Goal: Task Accomplishment & Management: Manage account settings

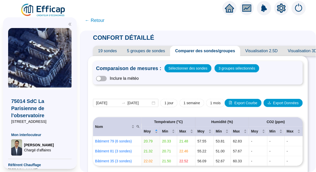
scroll to position [118, 0]
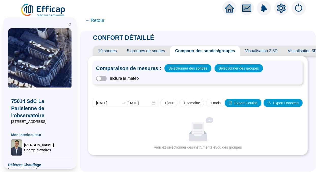
click at [32, 8] on img at bounding box center [43, 10] width 46 height 14
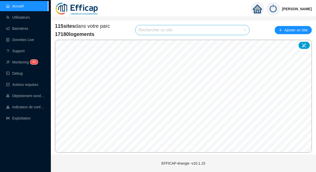
click at [24, 16] on link "Utilisateurs" at bounding box center [18, 17] width 24 height 4
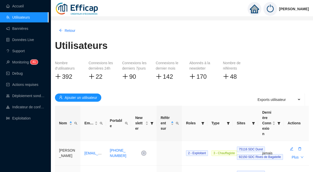
click at [77, 95] on span "Ajouter un utilisateur" at bounding box center [81, 97] width 33 height 5
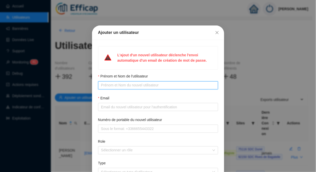
click at [127, 85] on input "Prénom et Nom de l'utilisateur" at bounding box center [157, 84] width 113 height 5
type input "[PERSON_NAME]"
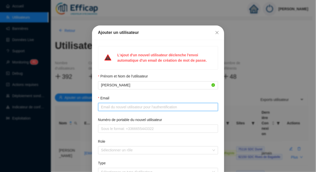
click at [111, 107] on input "Email" at bounding box center [157, 106] width 113 height 5
paste input "[EMAIL_ADDRESS][DOMAIN_NAME]"
type input "[EMAIL_ADDRESS][DOMAIN_NAME]"
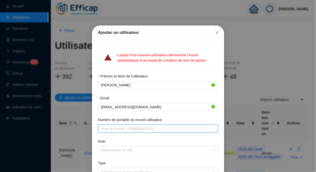
click at [123, 126] on input "Numéro de portable du nouvel utilisateur" at bounding box center [157, 128] width 113 height 5
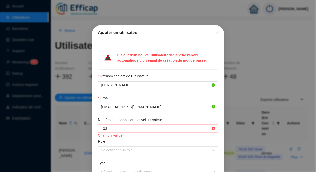
paste input "6 14 96 51 80"
click at [109, 127] on input "Numéro de portable du nouvel utilisateur" at bounding box center [155, 128] width 109 height 5
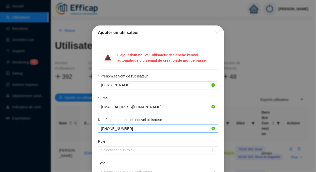
click at [129, 147] on div at bounding box center [155, 150] width 113 height 7
type input "[PHONE_NUMBER]"
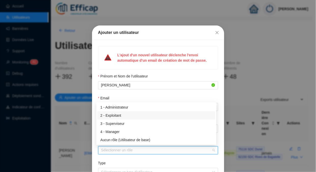
click at [128, 114] on div "2 - Exploitant" at bounding box center [157, 115] width 112 height 5
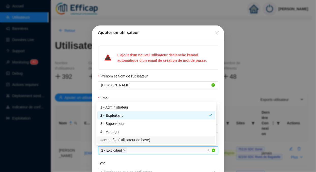
click at [126, 162] on div "Type" at bounding box center [158, 163] width 120 height 7
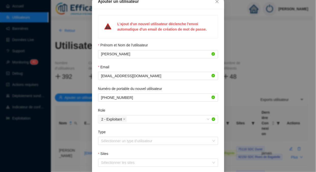
scroll to position [31, 0]
click at [119, 141] on input "Type" at bounding box center [155, 141] width 109 height 8
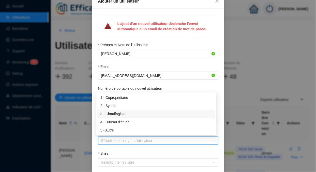
click at [119, 113] on div "3 - Chauffagiste" at bounding box center [157, 113] width 112 height 5
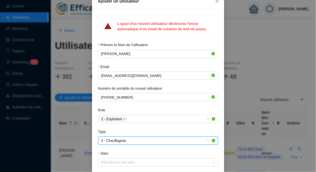
click at [114, 163] on div at bounding box center [155, 162] width 113 height 7
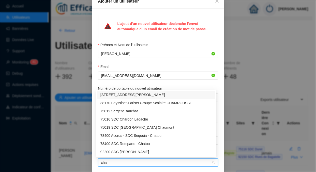
type input "char"
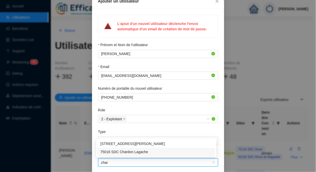
click at [134, 150] on div "75016 SDC Chardon Lagache" at bounding box center [157, 151] width 112 height 5
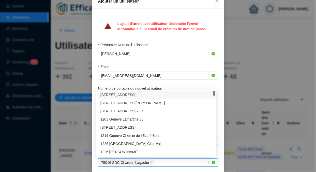
click at [182, 84] on form "Prénom et Nom de l'utilisateur Bruno COUTURE Email bcouture@ceprim.fr Numéro de…" at bounding box center [158, 114] width 120 height 145
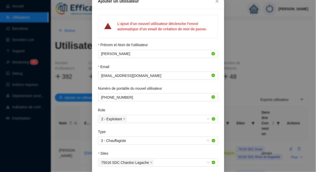
scroll to position [70, 0]
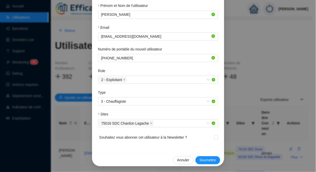
click at [208, 161] on span "Soumettre" at bounding box center [208, 159] width 17 height 5
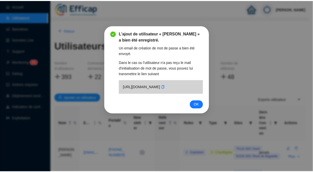
scroll to position [45, 0]
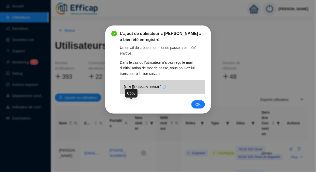
click at [163, 89] on icon "copy" at bounding box center [164, 87] width 3 height 4
click at [195, 108] on button "OK" at bounding box center [198, 104] width 13 height 8
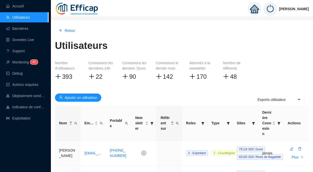
click at [75, 119] on span "Nom" at bounding box center [75, 122] width 5 height 7
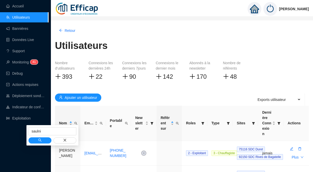
type input "saulni"
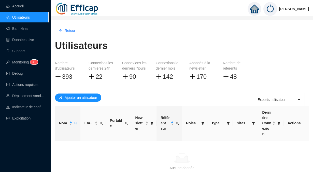
scroll to position [25, 0]
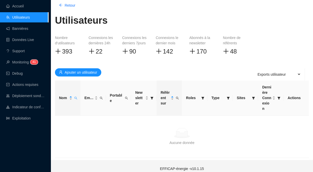
click at [252, 96] on icon "filter" at bounding box center [253, 97] width 3 height 3
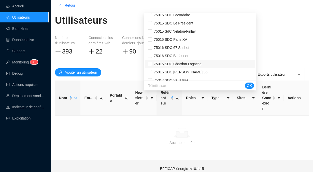
scroll to position [443, 0]
click at [152, 63] on input "checkbox" at bounding box center [150, 64] width 4 height 4
checkbox input "true"
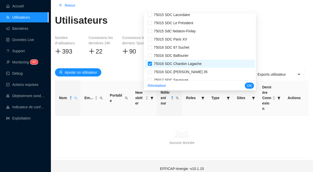
click at [247, 87] on span "OK" at bounding box center [249, 85] width 5 height 5
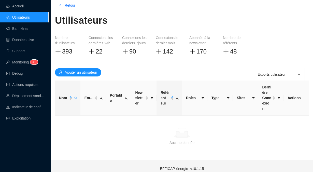
click at [70, 6] on span "Retour" at bounding box center [70, 5] width 11 height 5
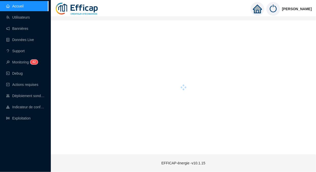
click at [20, 19] on link "Utilisateurs" at bounding box center [18, 17] width 24 height 4
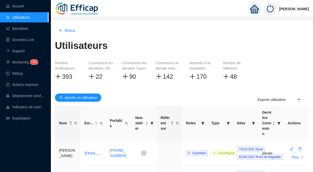
click at [252, 120] on span at bounding box center [253, 122] width 5 height 7
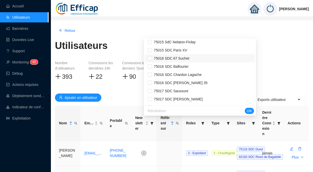
scroll to position [458, 0]
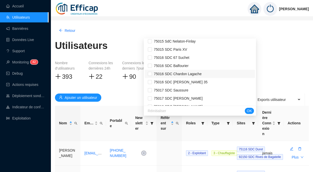
click at [152, 74] on li "75016 SDC Chardon Lagache" at bounding box center [200, 74] width 110 height 8
checkbox input "true"
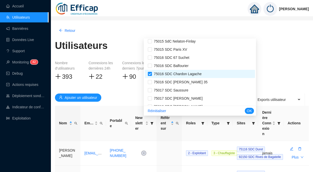
click at [246, 109] on button "OK" at bounding box center [249, 111] width 9 height 6
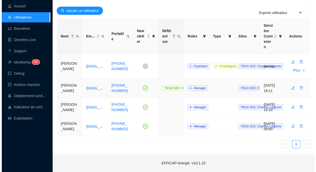
scroll to position [92, 0]
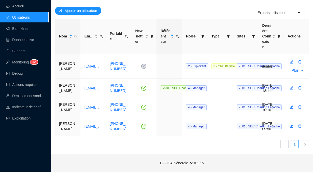
click at [88, 9] on button "Ajouter un utilisateur" at bounding box center [78, 11] width 46 height 8
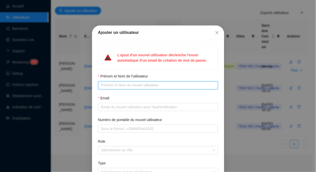
click at [102, 85] on input "Prénom et Nom de l'utilisateur" at bounding box center [157, 84] width 113 height 5
type input "[PERSON_NAME]"
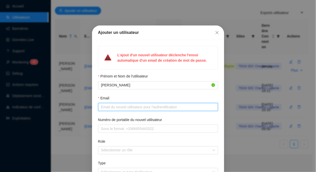
click at [101, 106] on input "Email" at bounding box center [157, 106] width 113 height 5
type input "[EMAIL_ADDRESS][DOMAIN_NAME]"
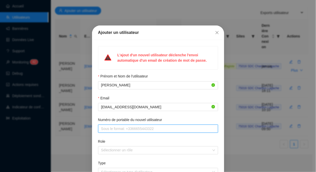
click at [114, 128] on input "Numéro de portable du nouvel utilisateur" at bounding box center [157, 128] width 113 height 5
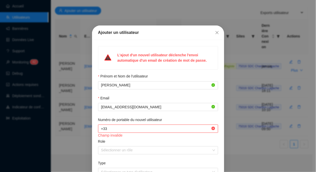
paste input "6 60 34 78 49"
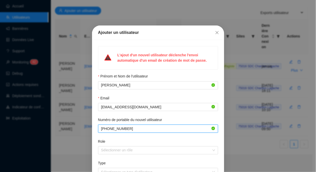
click at [130, 151] on div at bounding box center [155, 150] width 113 height 7
type input "[PHONE_NUMBER]"
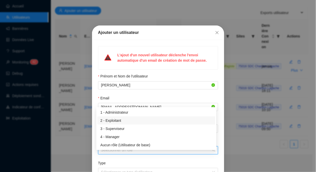
click at [129, 118] on div "2 - Exploitant" at bounding box center [157, 120] width 112 height 5
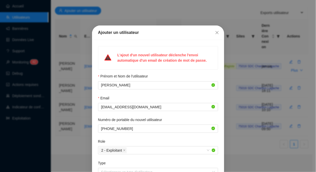
click at [123, 158] on form "Prénom et Nom de l'utilisateur [PERSON_NAME] Email [EMAIL_ADDRESS][DOMAIN_NAME]…" at bounding box center [158, 146] width 120 height 145
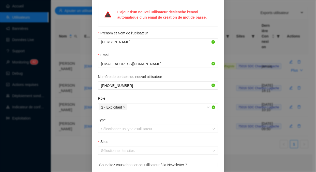
scroll to position [46, 0]
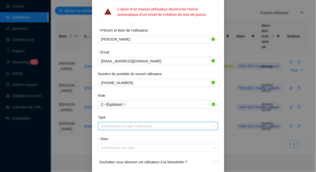
click at [124, 124] on input "Type" at bounding box center [155, 126] width 109 height 8
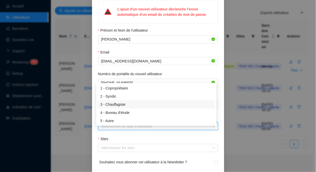
click at [124, 102] on div "3 - Chauffagiste" at bounding box center [157, 104] width 112 height 5
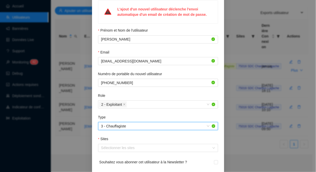
click at [120, 150] on div at bounding box center [155, 147] width 113 height 7
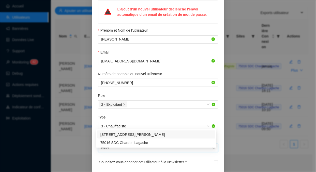
type input "chardo"
click at [137, 140] on div "75016 SDC Chardon Lagache" at bounding box center [157, 142] width 112 height 5
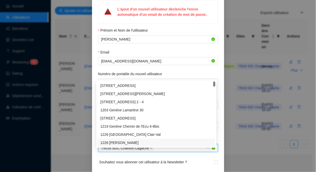
click at [161, 157] on form "Prénom et Nom de l'utilisateur [PERSON_NAME] Email [EMAIL_ADDRESS][DOMAIN_NAME]…" at bounding box center [158, 100] width 120 height 145
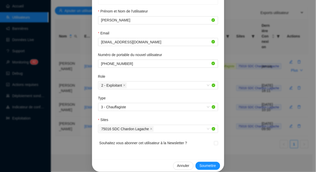
scroll to position [70, 0]
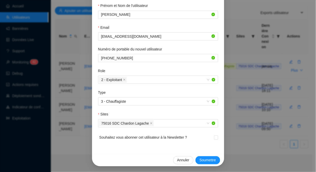
click at [200, 159] on span "Soumettre" at bounding box center [208, 159] width 17 height 5
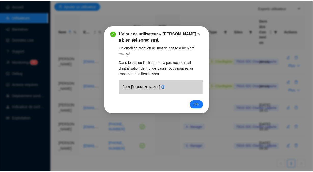
scroll to position [45, 0]
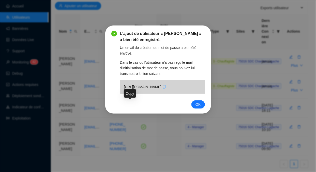
click at [163, 89] on icon "copy" at bounding box center [164, 87] width 3 height 4
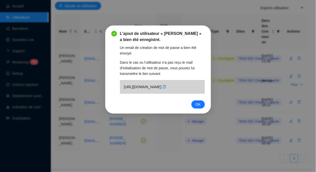
click at [193, 108] on div "OK" at bounding box center [158, 104] width 94 height 8
click at [196, 107] on span "OK" at bounding box center [198, 105] width 5 height 6
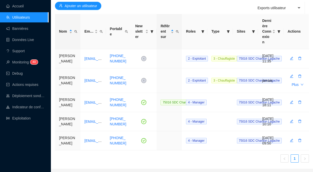
click at [20, 7] on link "Accueil" at bounding box center [15, 6] width 18 height 4
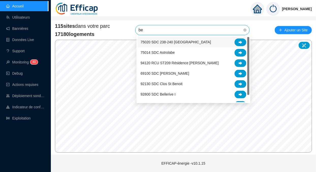
type input "b"
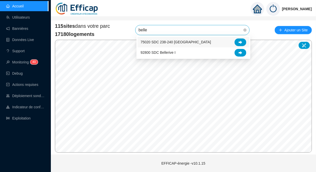
type input "beller"
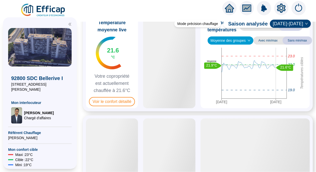
scroll to position [33, 0]
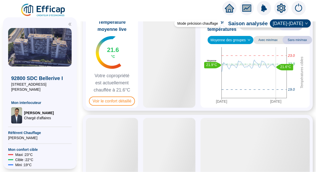
click at [118, 102] on span "Voir le confort détaillé" at bounding box center [112, 100] width 46 height 9
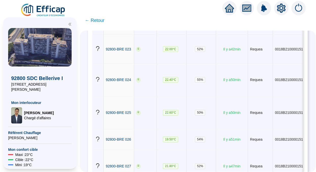
scroll to position [807, 0]
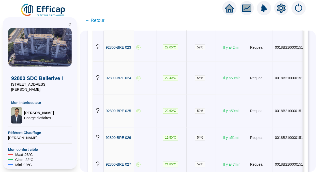
click at [8, 21] on div at bounding box center [40, 22] width 64 height 11
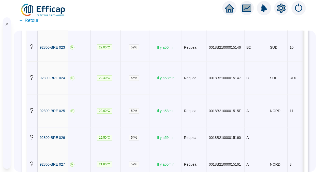
click at [6, 25] on icon "double-right" at bounding box center [7, 24] width 3 height 3
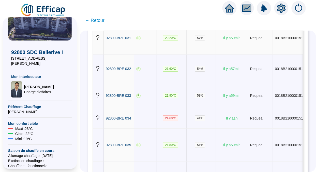
scroll to position [1045, 0]
click at [5, 13] on div at bounding box center [158, 7] width 316 height 14
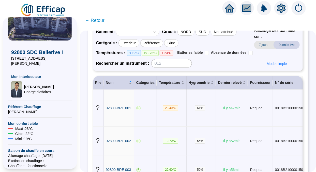
scroll to position [45, 0]
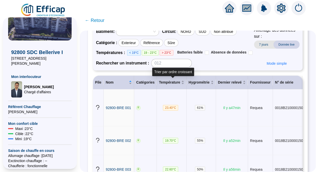
click at [168, 82] on span "Température" at bounding box center [169, 82] width 21 height 5
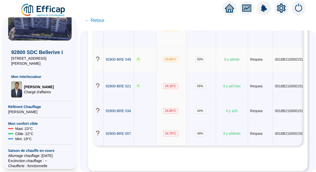
scroll to position [1496, 0]
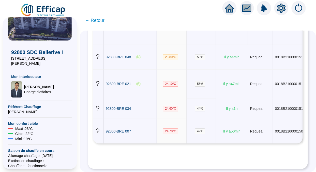
click at [3, 59] on div "92800 SDC Bellerive I [STREET_ADDRESS][PERSON_NAME] Mon interlocuteur [PERSON_N…" at bounding box center [40, 92] width 74 height 151
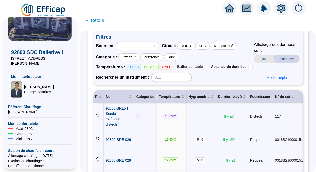
scroll to position [0, 0]
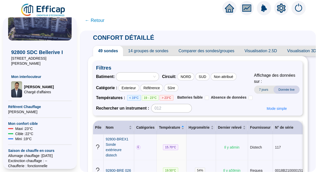
click at [103, 20] on span "← Retour" at bounding box center [95, 20] width 20 height 7
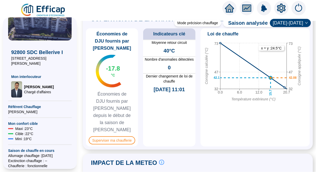
scroll to position [409, 0]
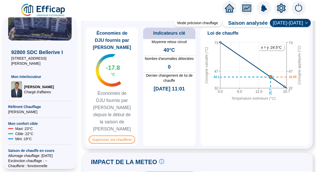
click at [115, 135] on span "Superviser ma chaufferie" at bounding box center [112, 139] width 47 height 8
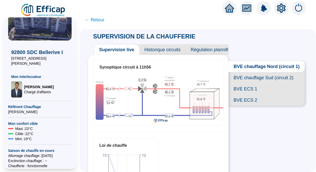
click at [96, 17] on span "← Retour" at bounding box center [95, 19] width 20 height 7
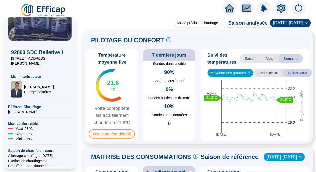
click at [126, 138] on span "Voir le confort détaillé" at bounding box center [112, 133] width 46 height 9
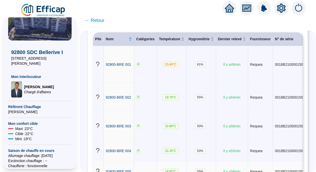
scroll to position [88, 0]
click at [171, 39] on span "Température" at bounding box center [169, 39] width 21 height 5
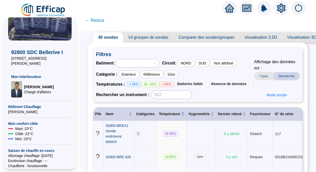
scroll to position [0, 0]
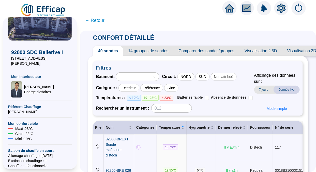
click at [264, 90] on span "7 jours" at bounding box center [263, 89] width 19 height 8
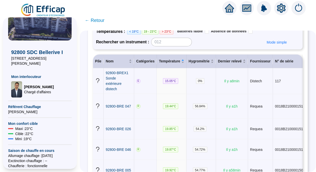
scroll to position [67, 0]
